Goal: Task Accomplishment & Management: Manage account settings

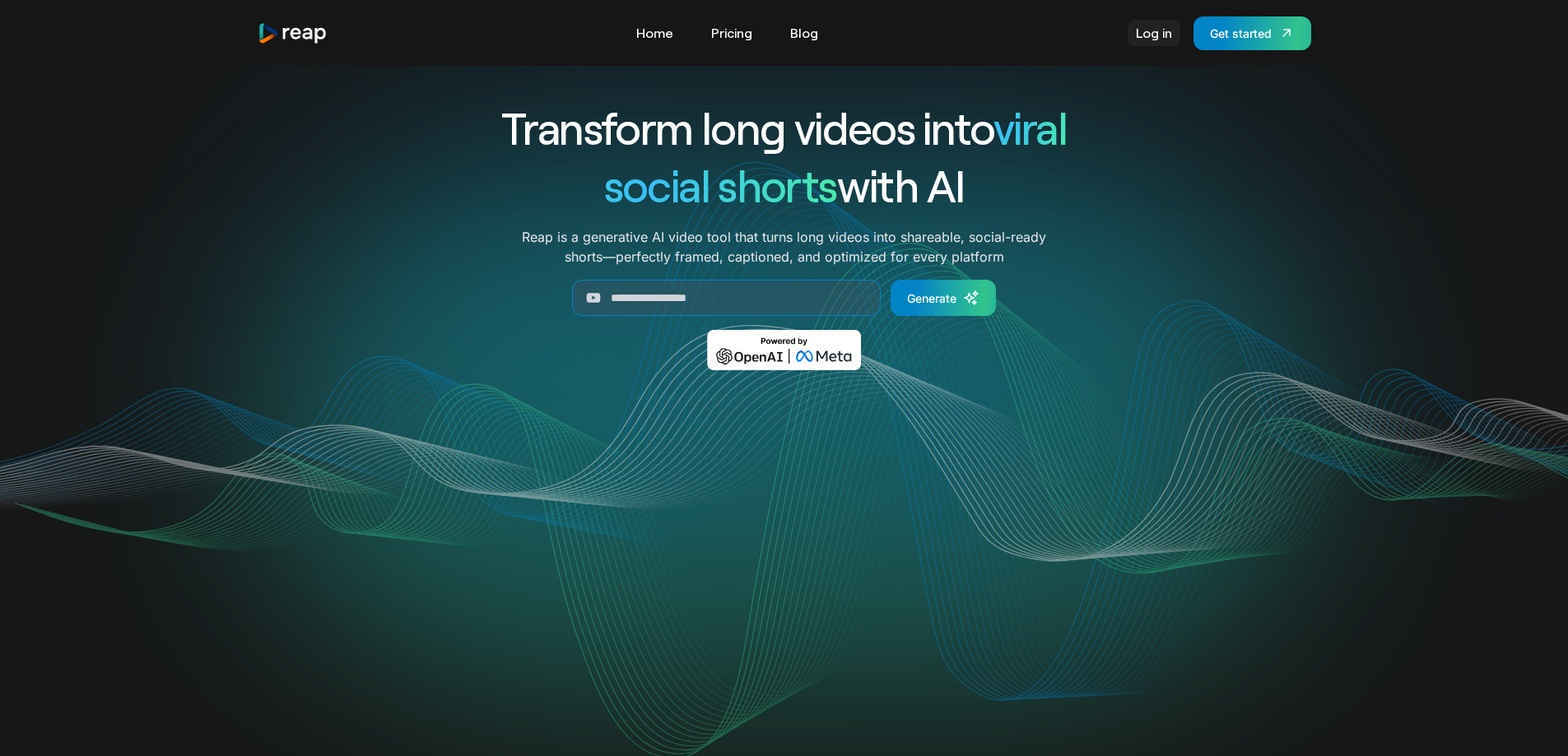
click at [1138, 37] on link "Log in" at bounding box center [1154, 33] width 53 height 27
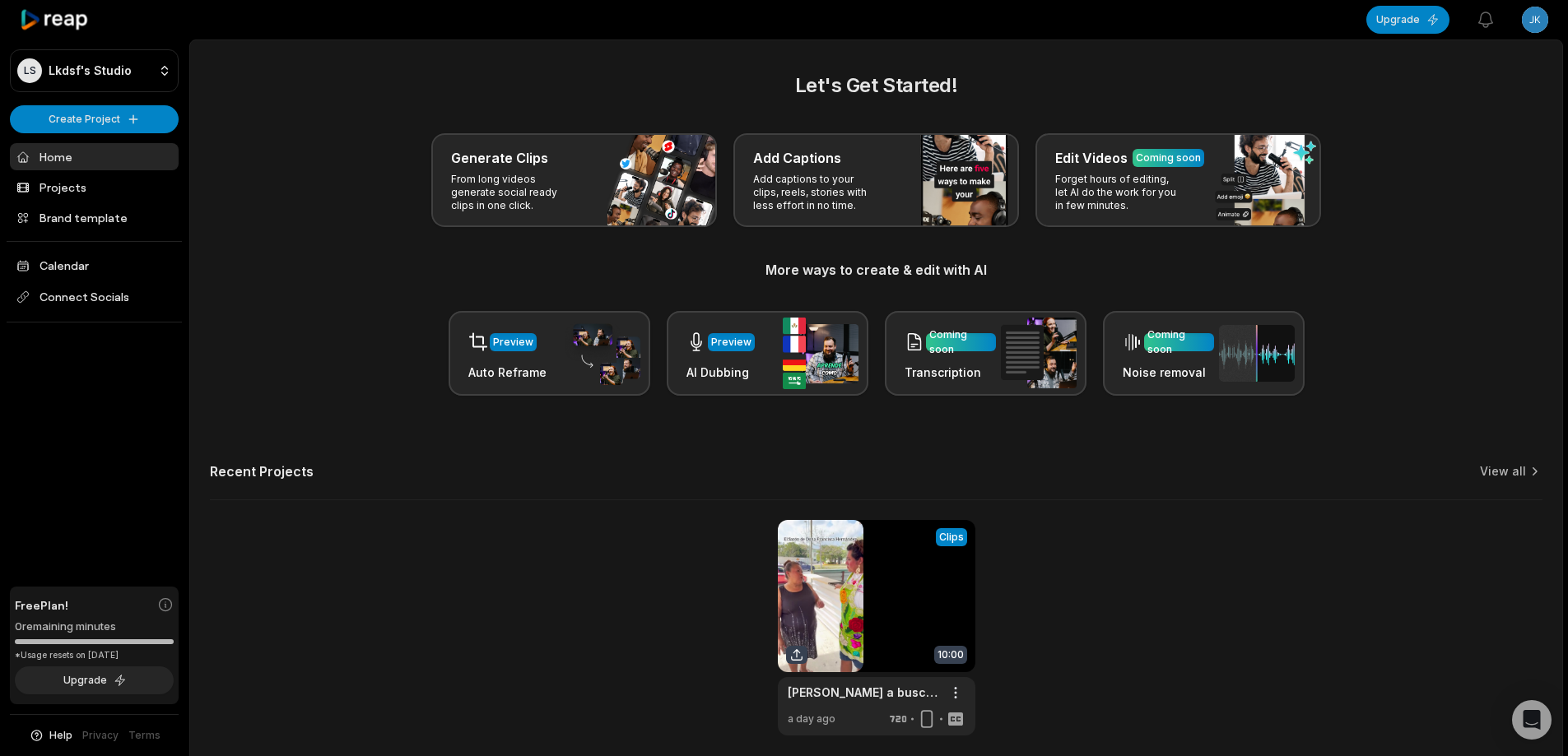
click at [1529, 20] on html "LS Lkdsf's Studio Create Project Home Projects Brand template Calendar Connect …" at bounding box center [784, 378] width 1568 height 756
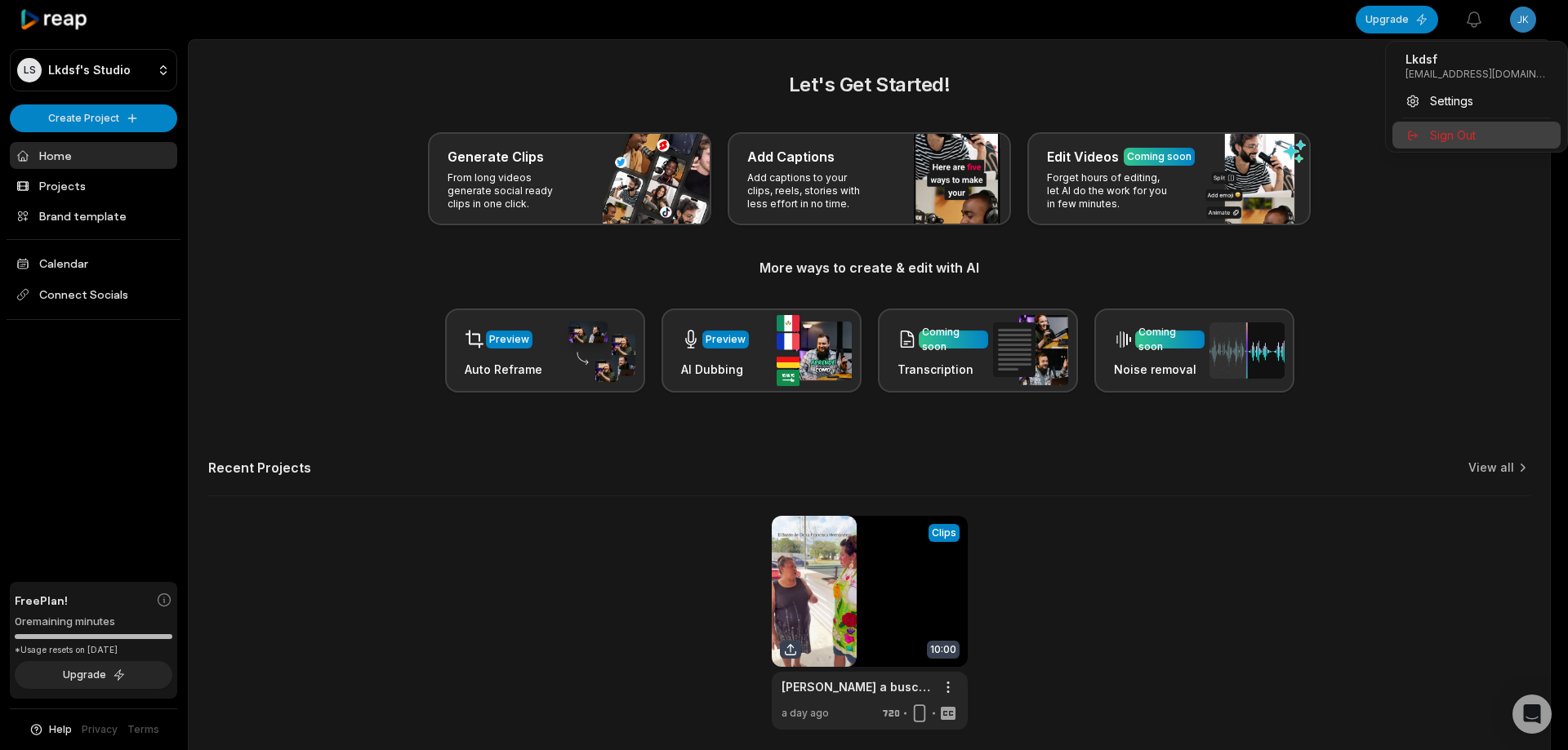
click at [1497, 143] on div "Sign Out" at bounding box center [1477, 135] width 168 height 27
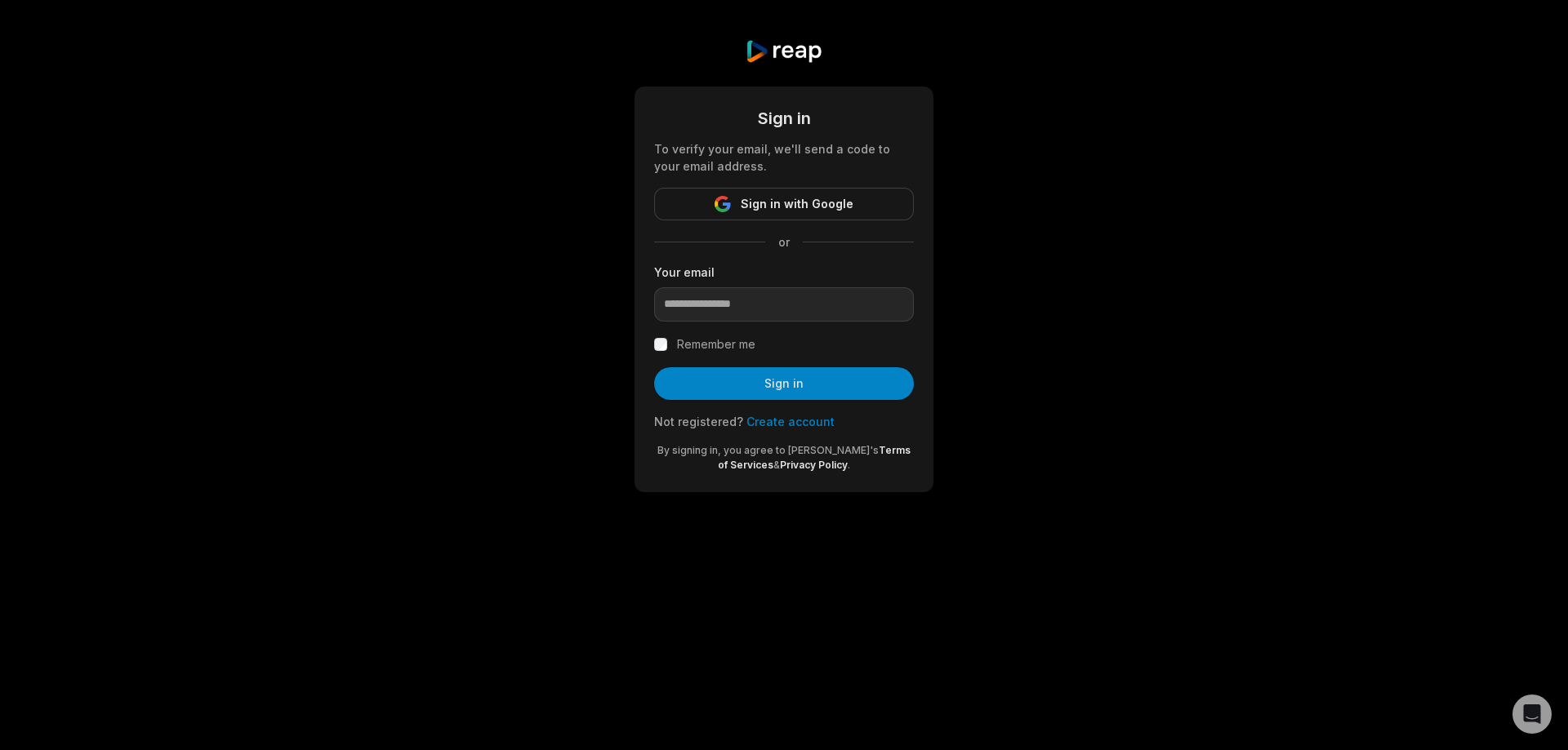
click at [765, 421] on link "Create account" at bounding box center [791, 421] width 89 height 14
